Goal: Navigation & Orientation: Find specific page/section

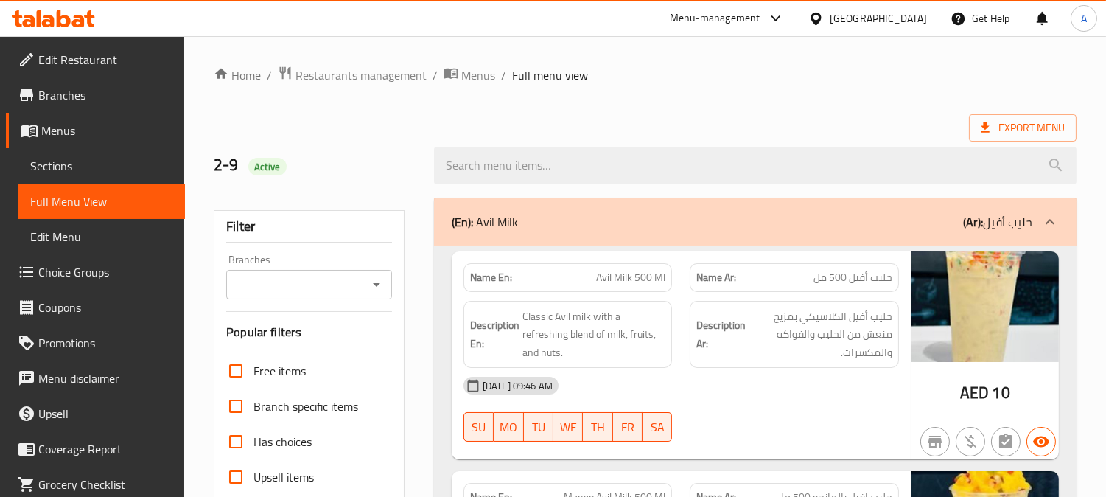
click at [878, 18] on div "[GEOGRAPHIC_DATA]" at bounding box center [878, 18] width 97 height 16
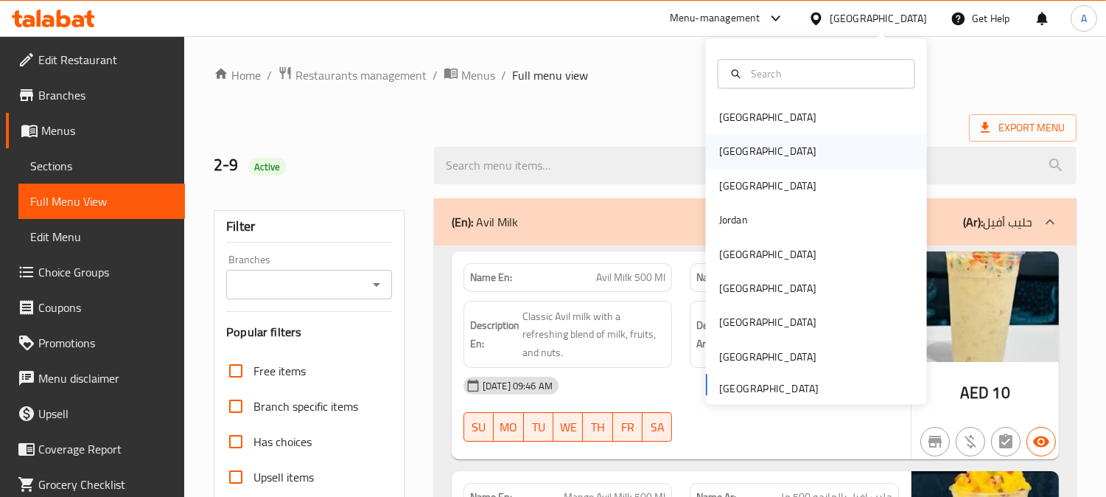
click at [730, 144] on div "[GEOGRAPHIC_DATA]" at bounding box center [767, 152] width 97 height 16
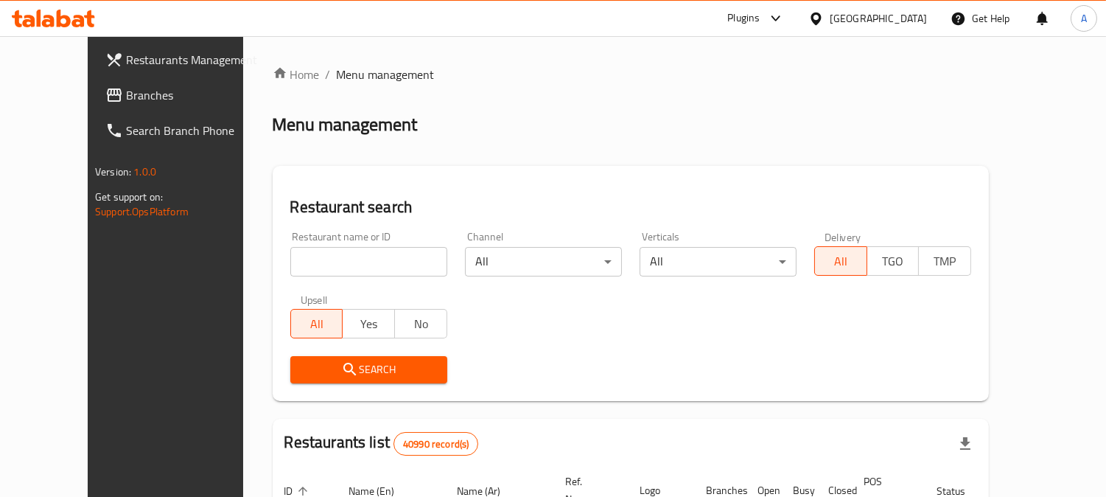
click at [904, 11] on div "[GEOGRAPHIC_DATA]" at bounding box center [878, 18] width 97 height 16
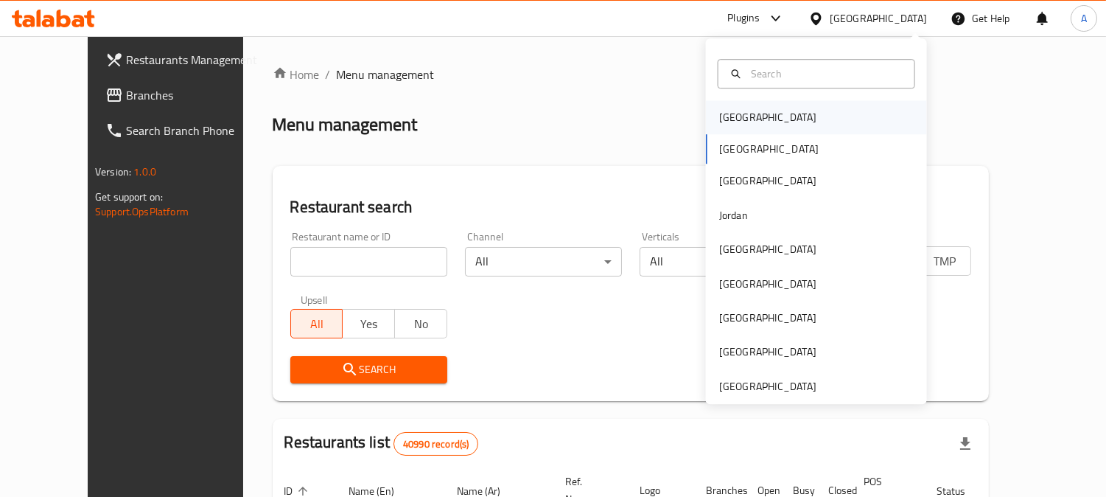
click at [771, 119] on div "[GEOGRAPHIC_DATA]" at bounding box center [816, 117] width 221 height 34
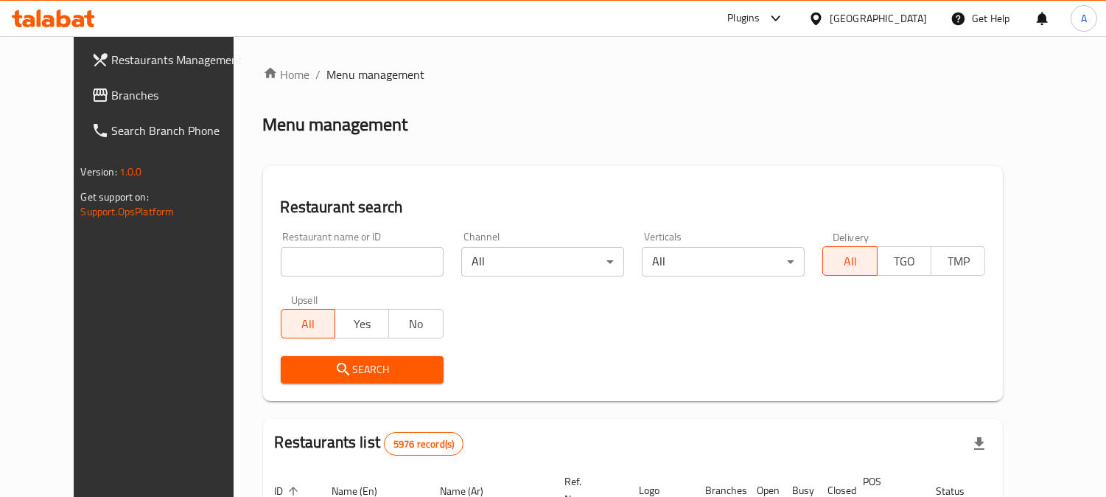
click at [112, 94] on span "Branches" at bounding box center [179, 95] width 135 height 18
